Goal: Information Seeking & Learning: Learn about a topic

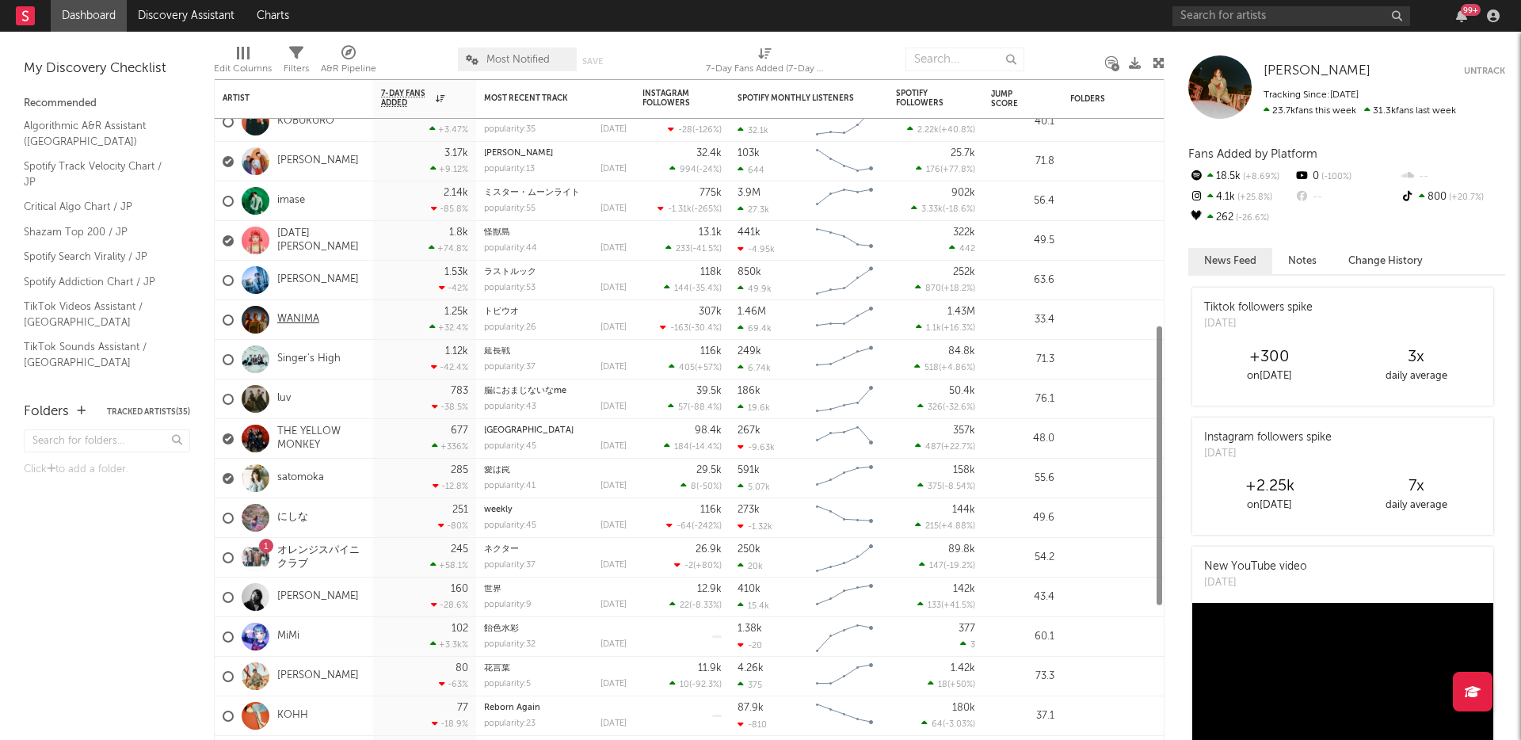
click at [298, 319] on link "WANIMA" at bounding box center [298, 319] width 42 height 13
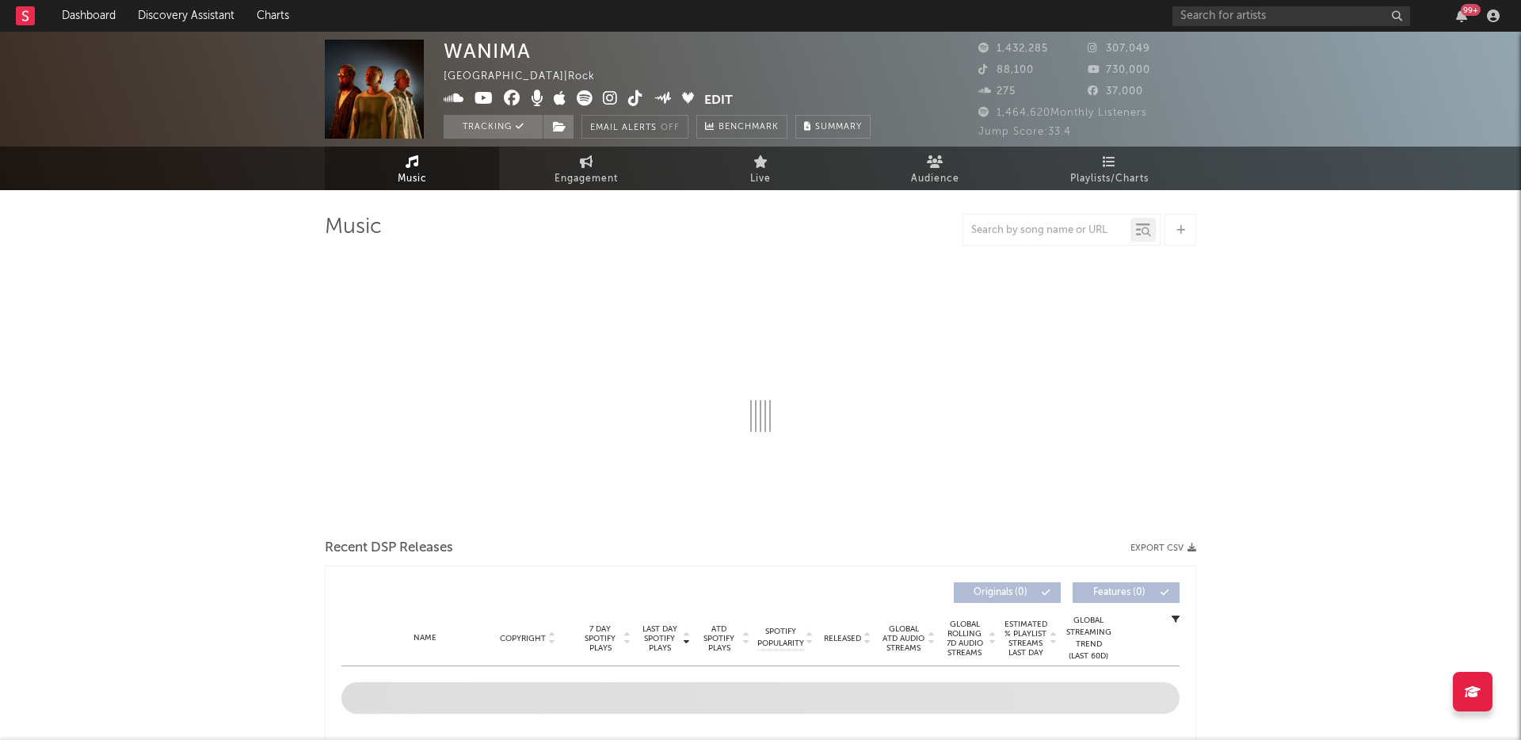
select select "6m"
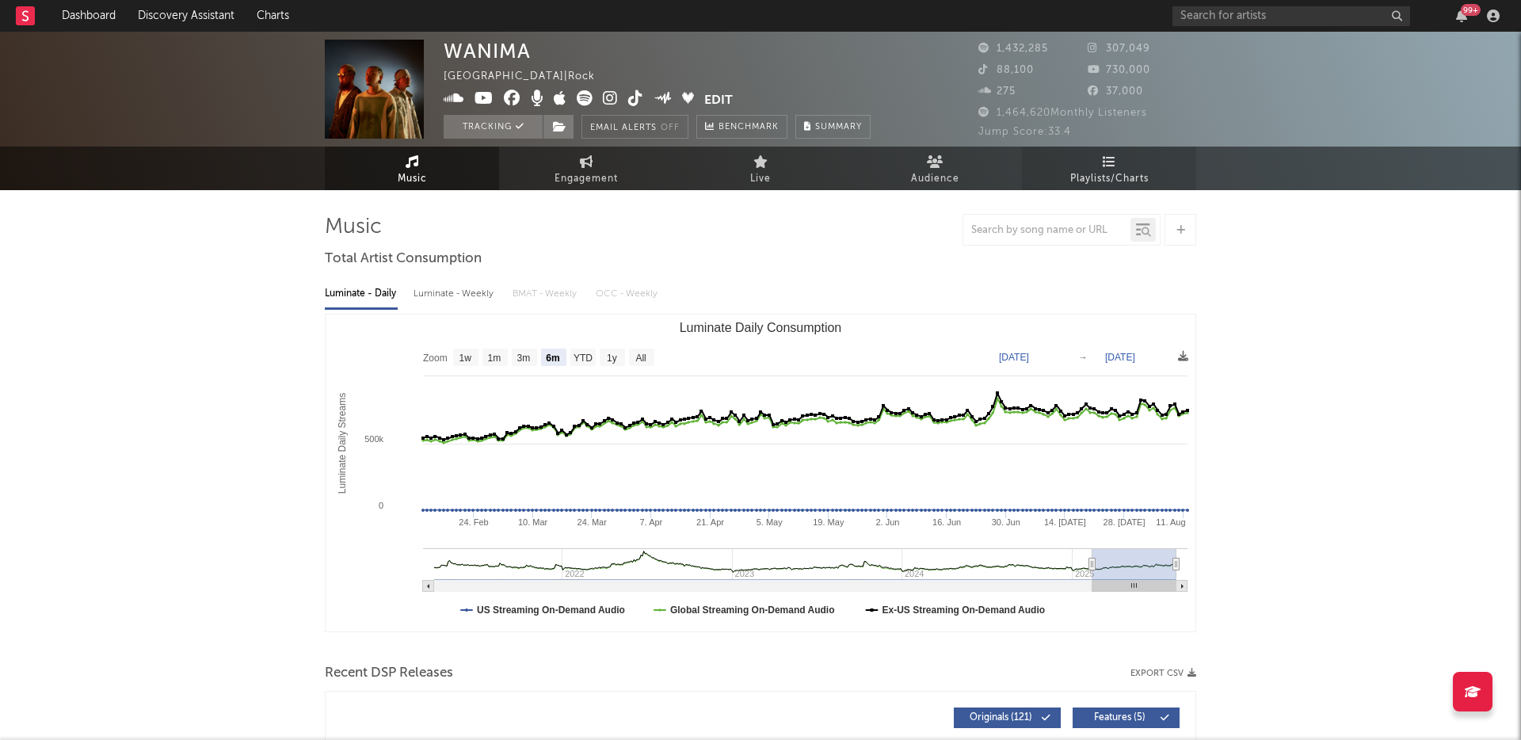
click at [1117, 157] on link "Playlists/Charts" at bounding box center [1109, 169] width 174 height 44
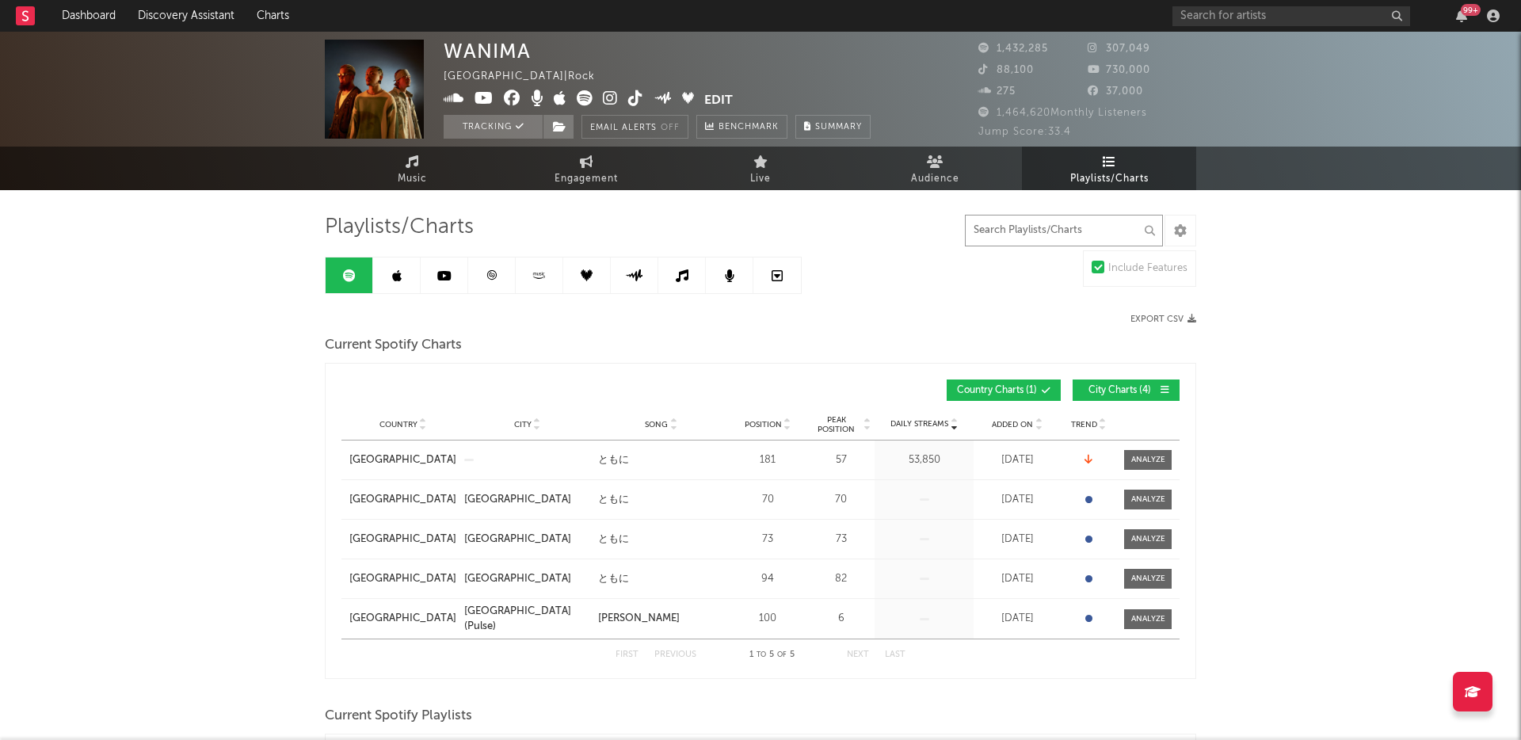
click at [1063, 221] on input "text" at bounding box center [1064, 231] width 198 height 32
click at [1042, 229] on input "text" at bounding box center [1064, 231] width 198 height 32
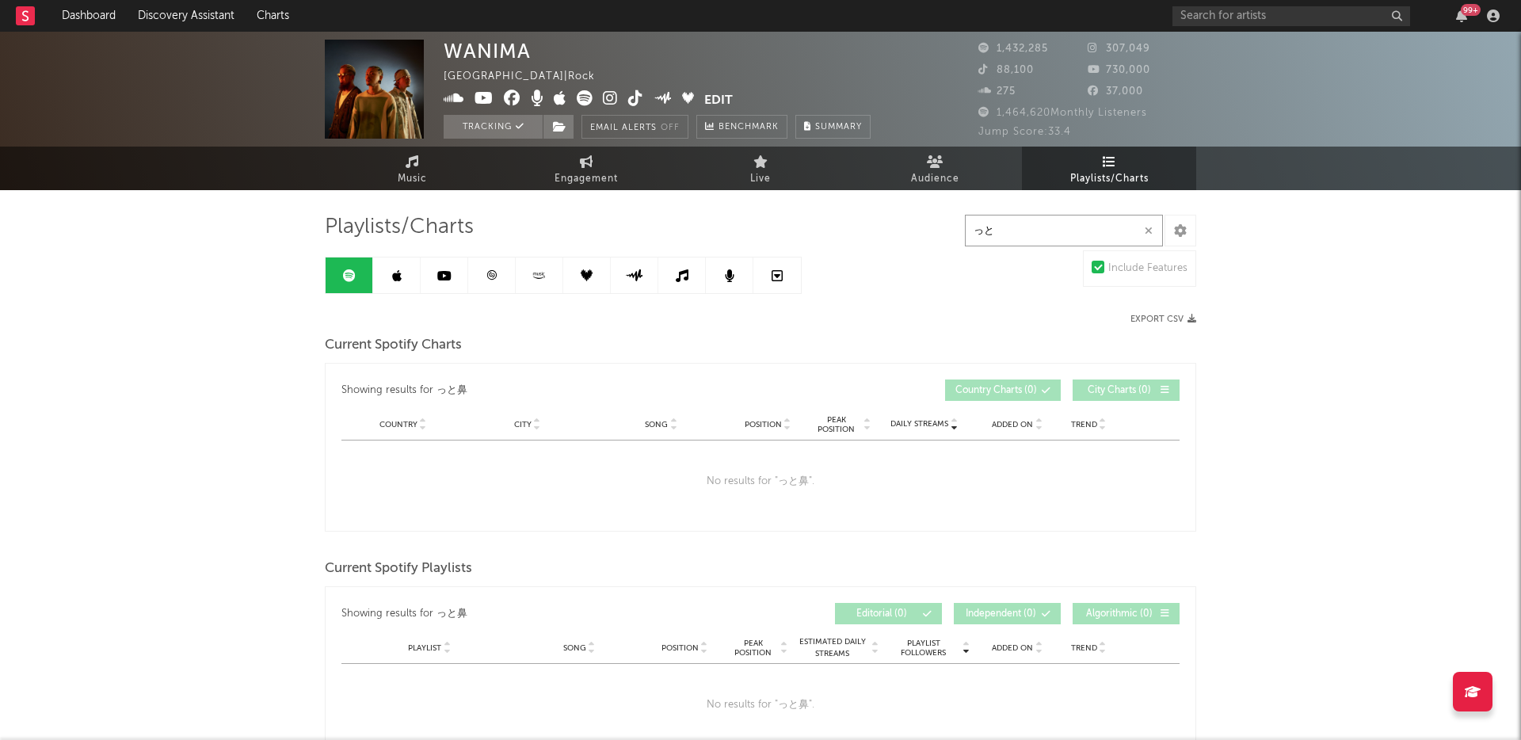
type input "っ"
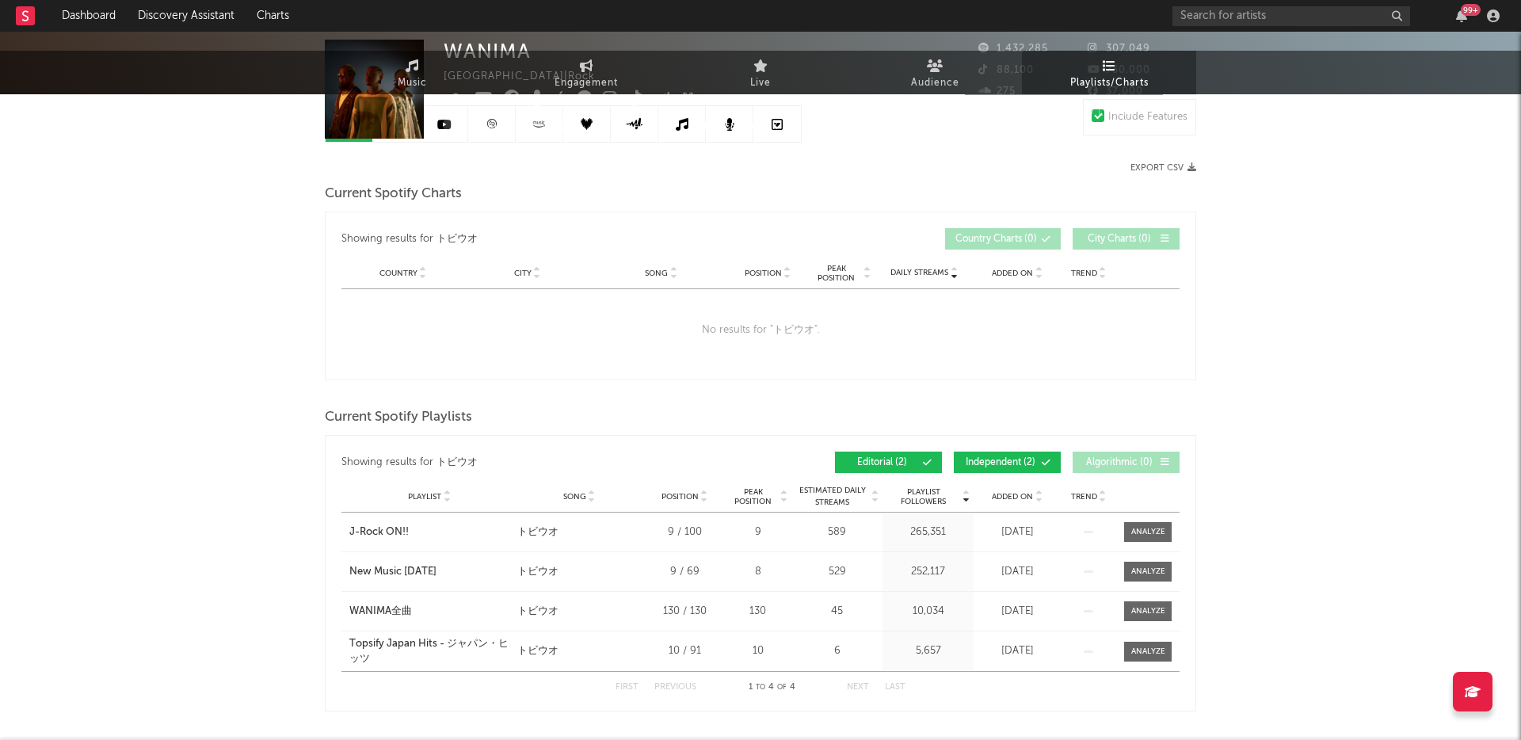
scroll to position [298, 0]
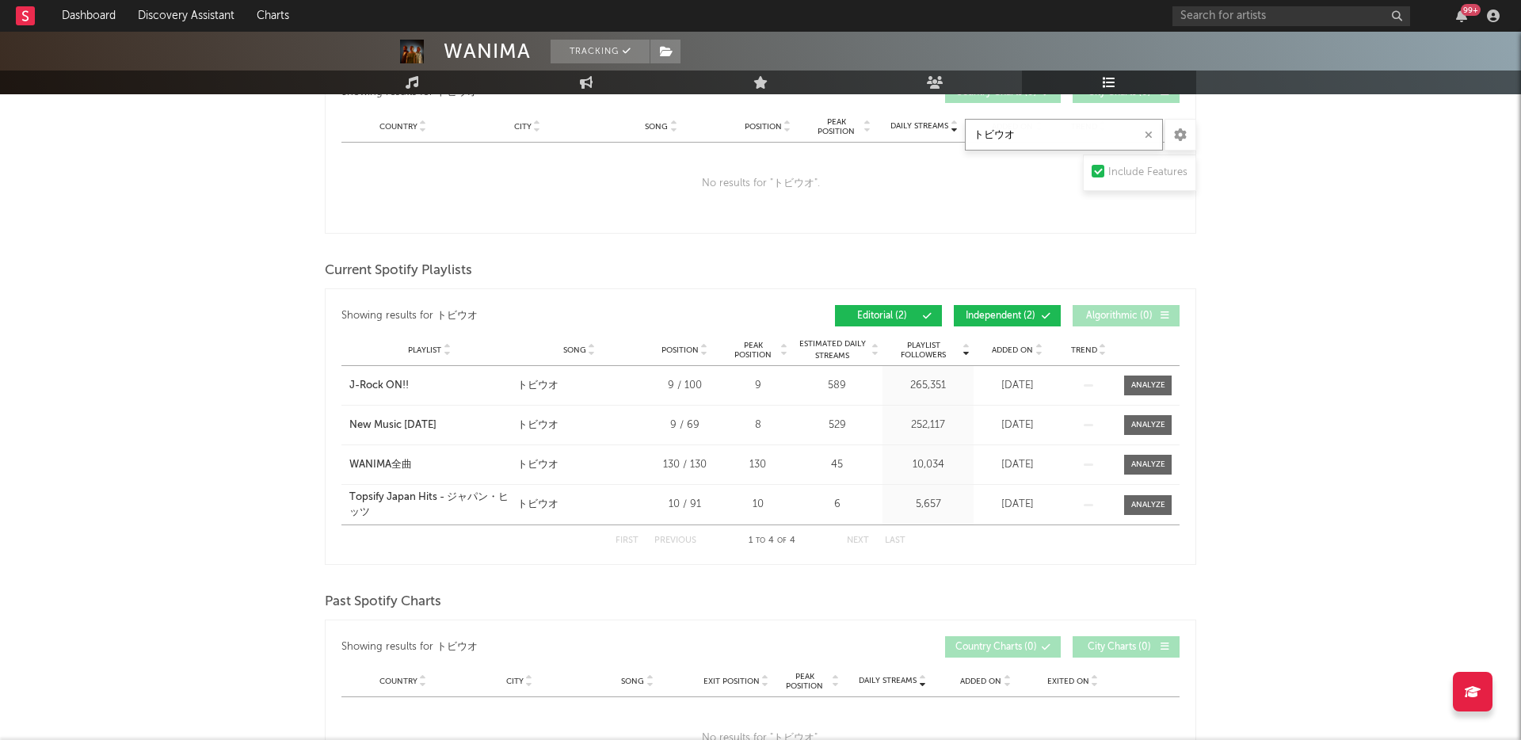
type input "トビウオ"
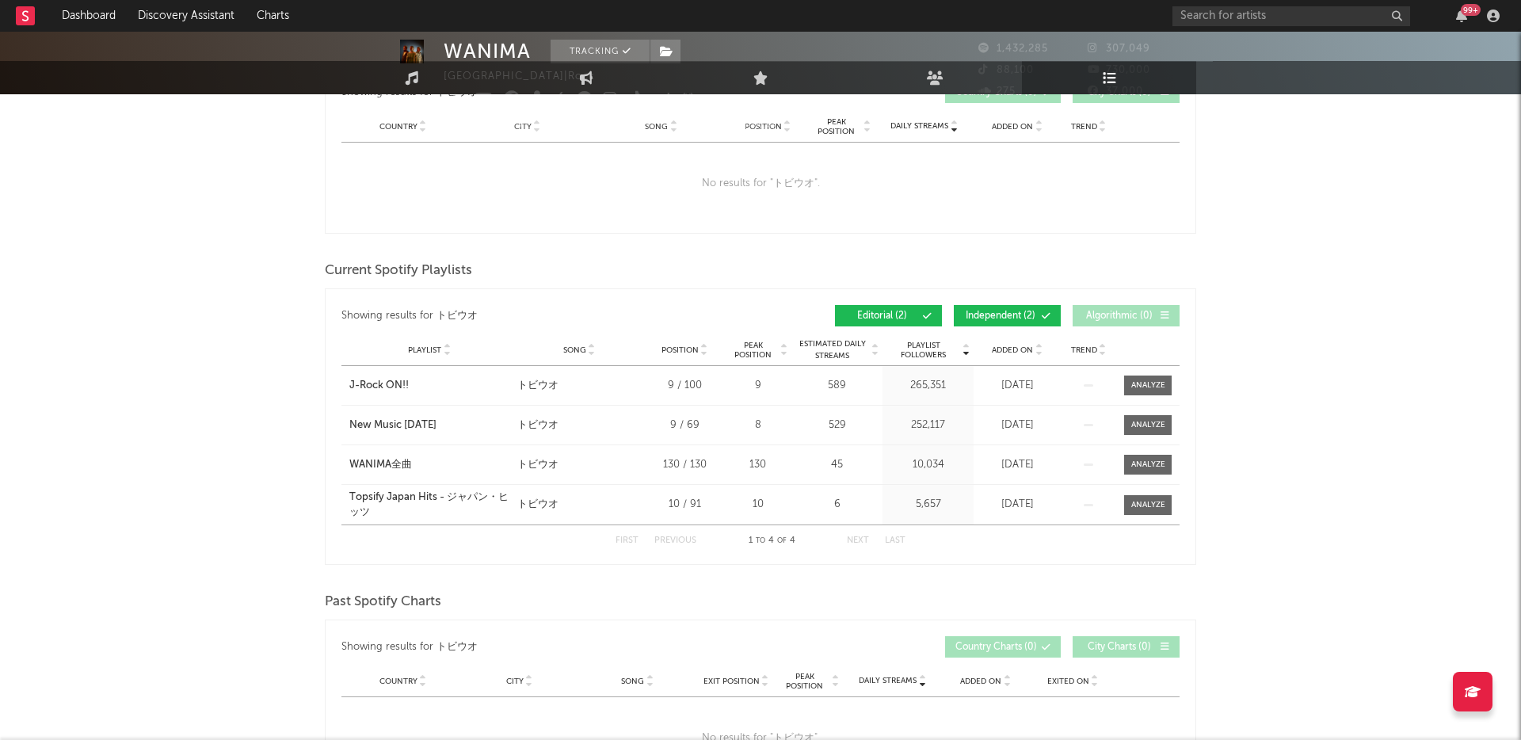
scroll to position [0, 0]
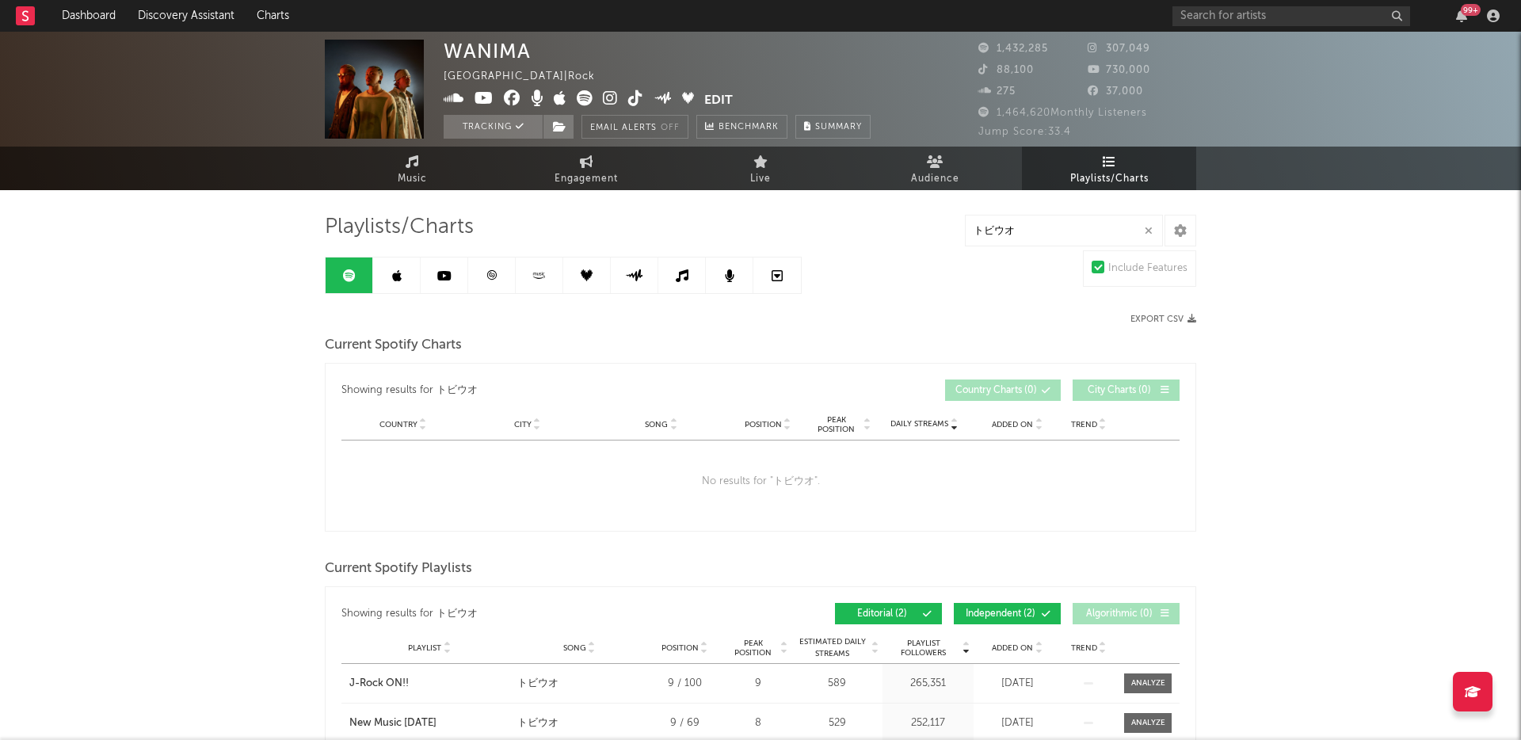
click at [389, 276] on link at bounding box center [397, 275] width 48 height 36
